Goal: Task Accomplishment & Management: Manage account settings

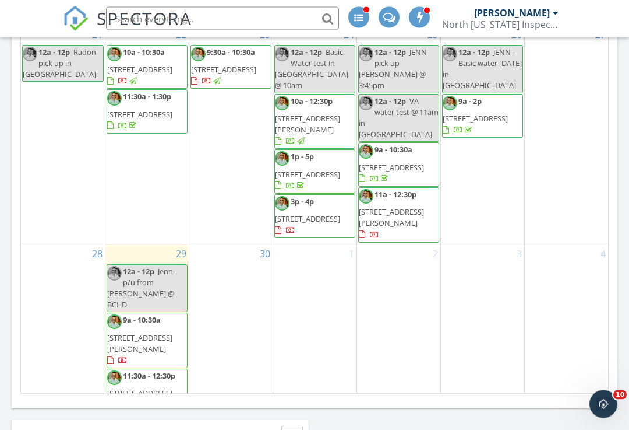
scroll to position [688, 0]
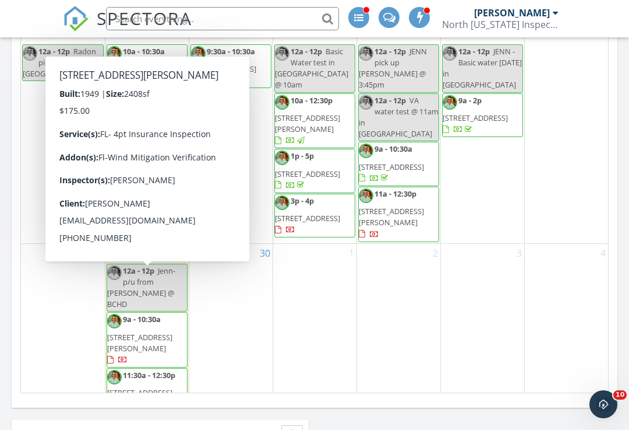
click at [152, 332] on span "509 Center St, Starke 32091" at bounding box center [139, 343] width 65 height 22
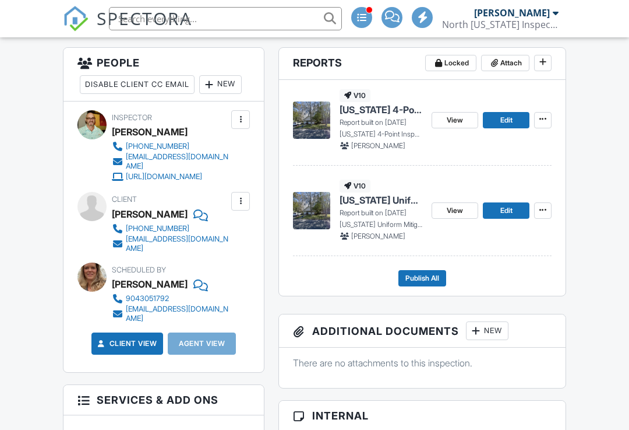
scroll to position [307, 0]
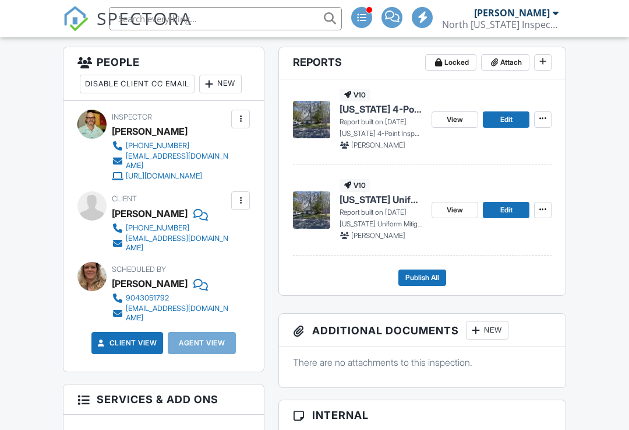
click at [449, 203] on link "View" at bounding box center [455, 210] width 47 height 16
click at [455, 209] on span "View" at bounding box center [455, 210] width 16 height 12
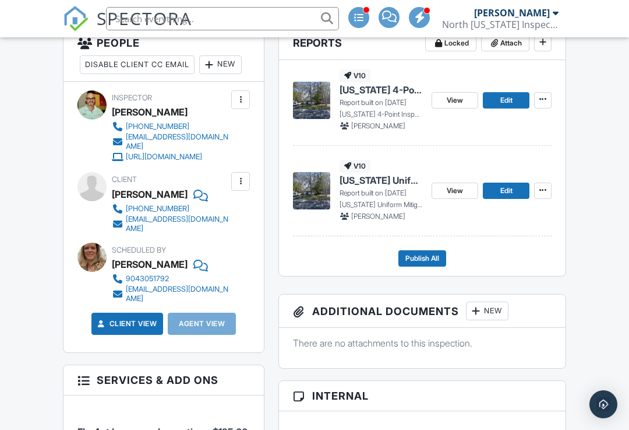
scroll to position [326, 0]
click at [452, 98] on span "View" at bounding box center [455, 100] width 16 height 12
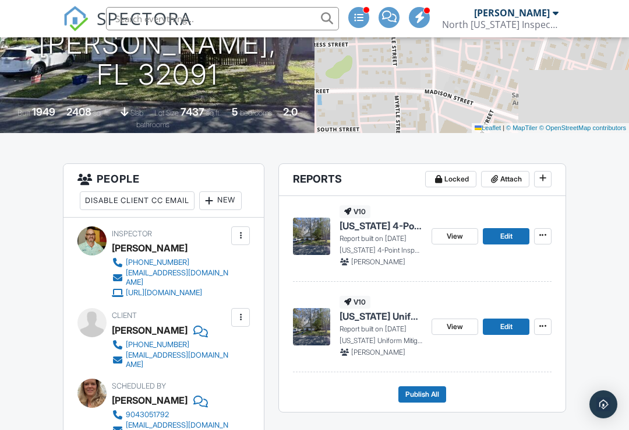
scroll to position [191, 0]
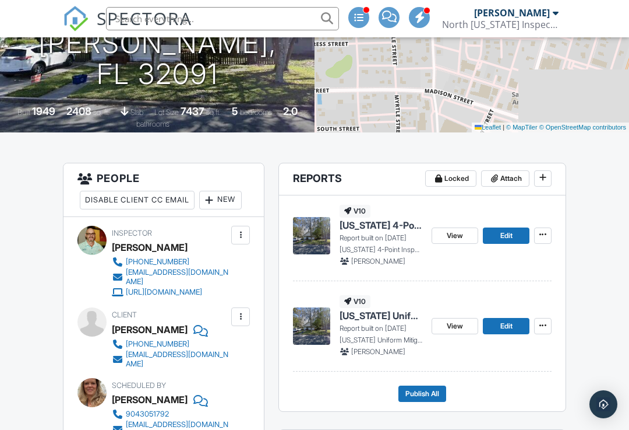
click at [457, 237] on span "View" at bounding box center [455, 236] width 16 height 12
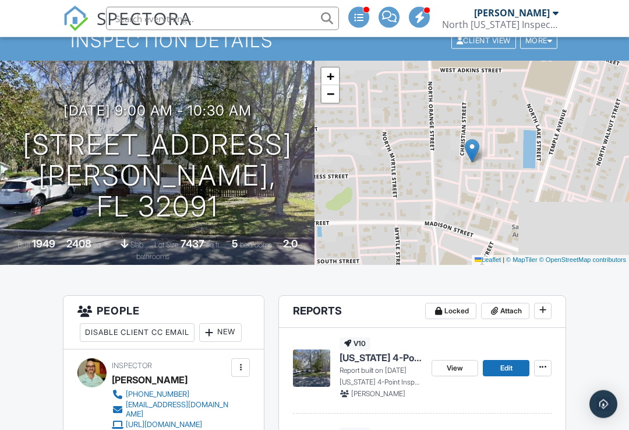
scroll to position [0, 0]
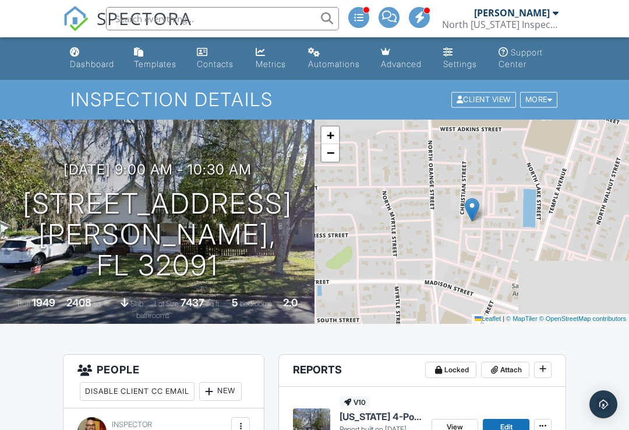
click at [101, 63] on div "Dashboard" at bounding box center [92, 64] width 44 height 10
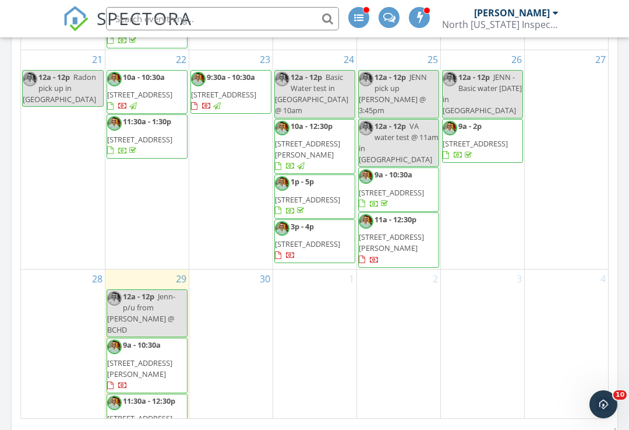
scroll to position [664, 0]
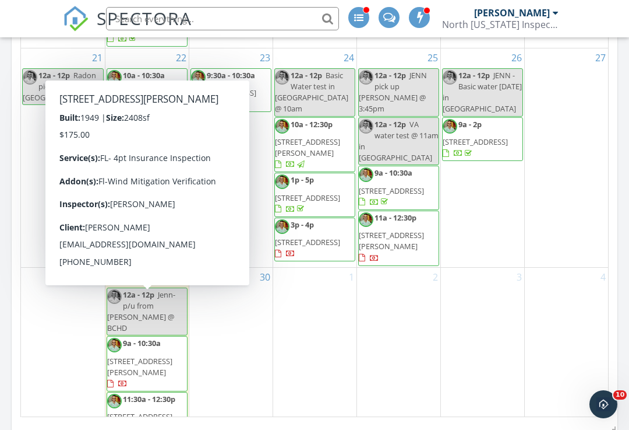
click at [156, 356] on span "509 Center St, Starke 32091" at bounding box center [139, 367] width 65 height 22
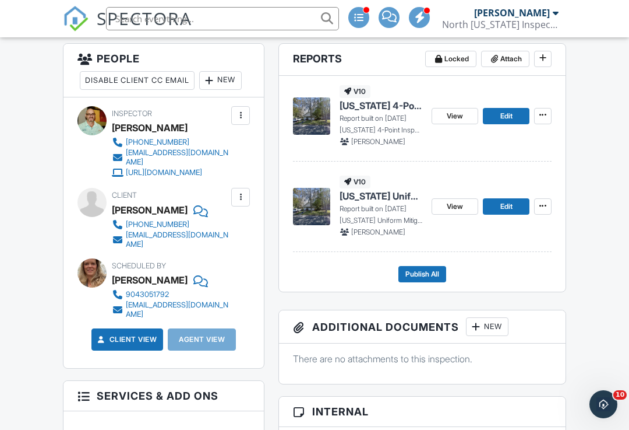
click at [426, 271] on span "Publish All" at bounding box center [423, 274] width 34 height 12
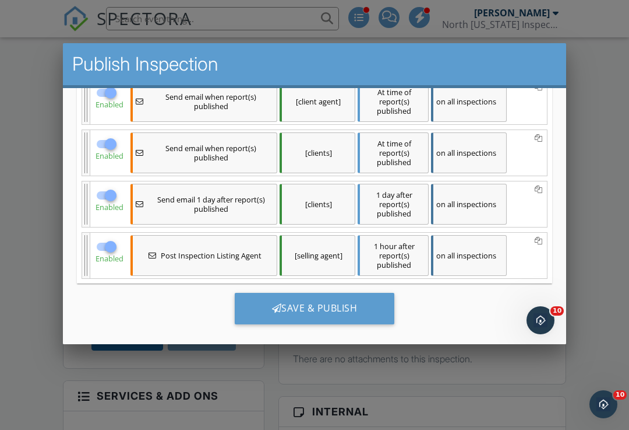
scroll to position [220, 0]
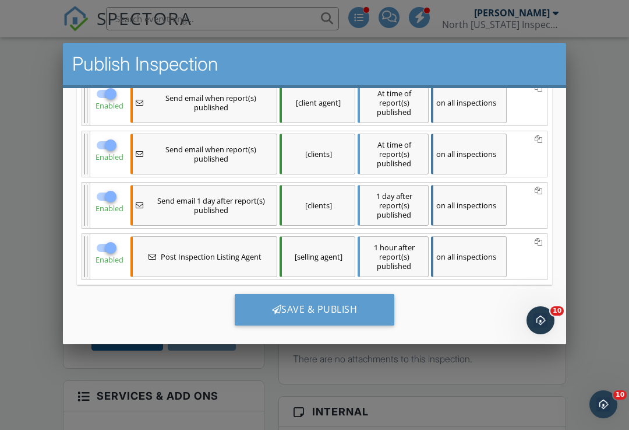
click at [314, 303] on div "Save & Publish" at bounding box center [315, 308] width 160 height 31
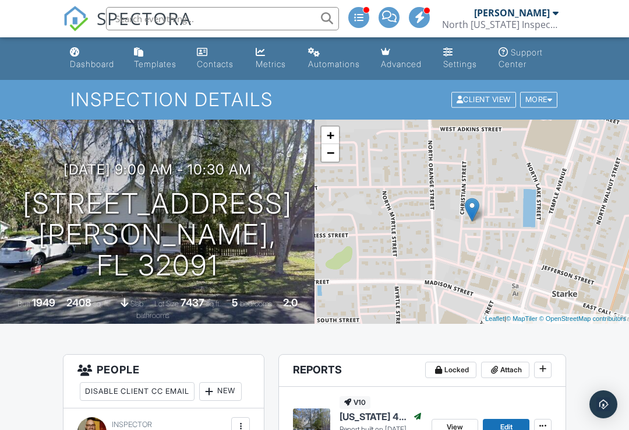
click at [100, 64] on div "Dashboard" at bounding box center [92, 64] width 44 height 10
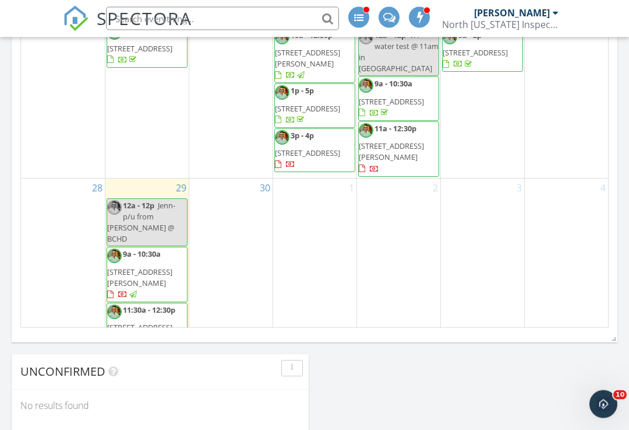
scroll to position [757, 0]
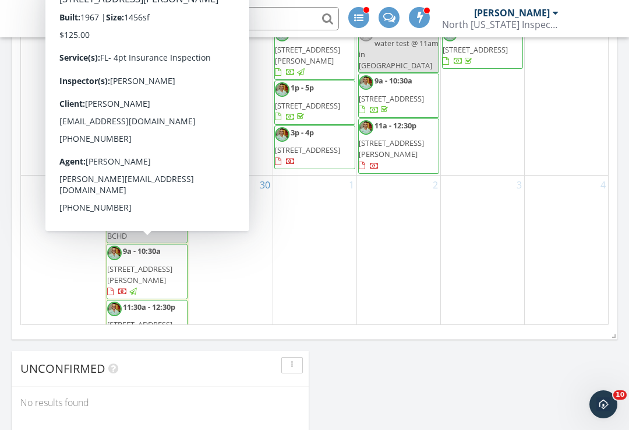
click at [149, 319] on span "[STREET_ADDRESS][PERSON_NAME]" at bounding box center [139, 330] width 65 height 22
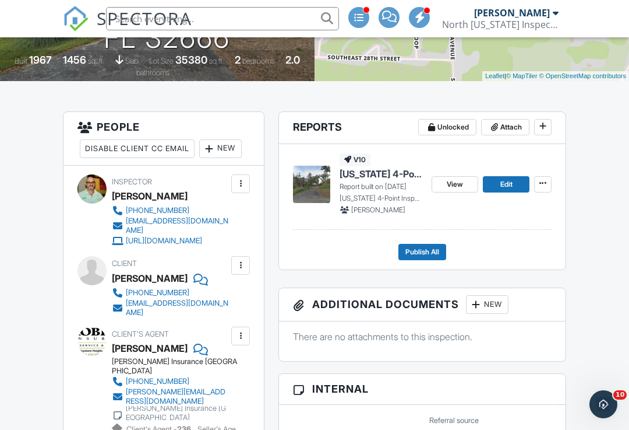
click at [448, 178] on span "View" at bounding box center [455, 184] width 16 height 12
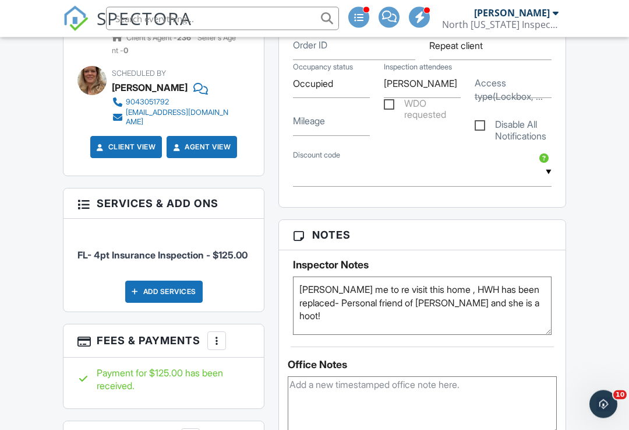
scroll to position [188, 0]
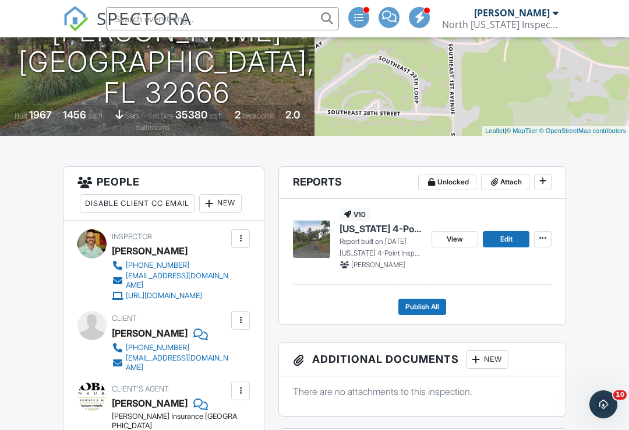
click at [429, 304] on span "Publish All" at bounding box center [423, 307] width 34 height 12
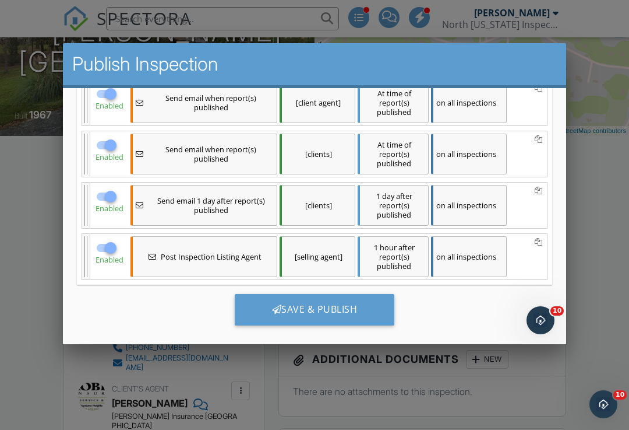
scroll to position [0, 0]
click at [323, 304] on div "Save & Publish" at bounding box center [315, 308] width 160 height 31
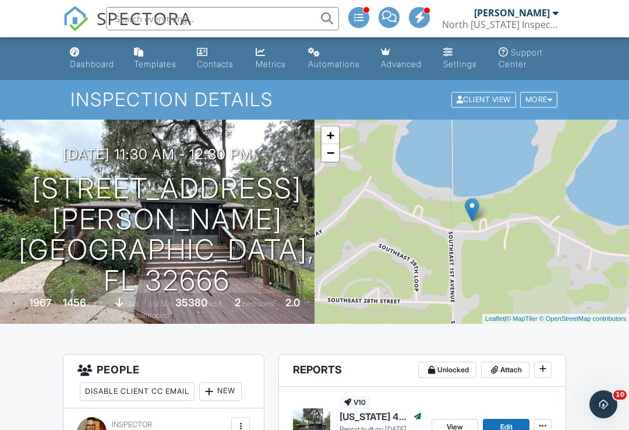
click at [94, 55] on link "Dashboard" at bounding box center [92, 58] width 55 height 33
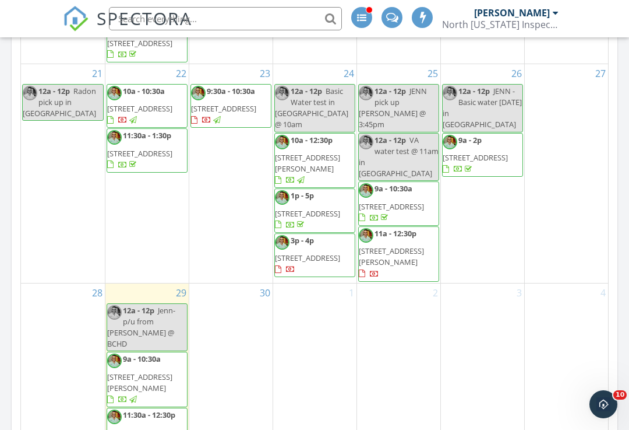
scroll to position [648, 0]
